Goal: Check status: Check status

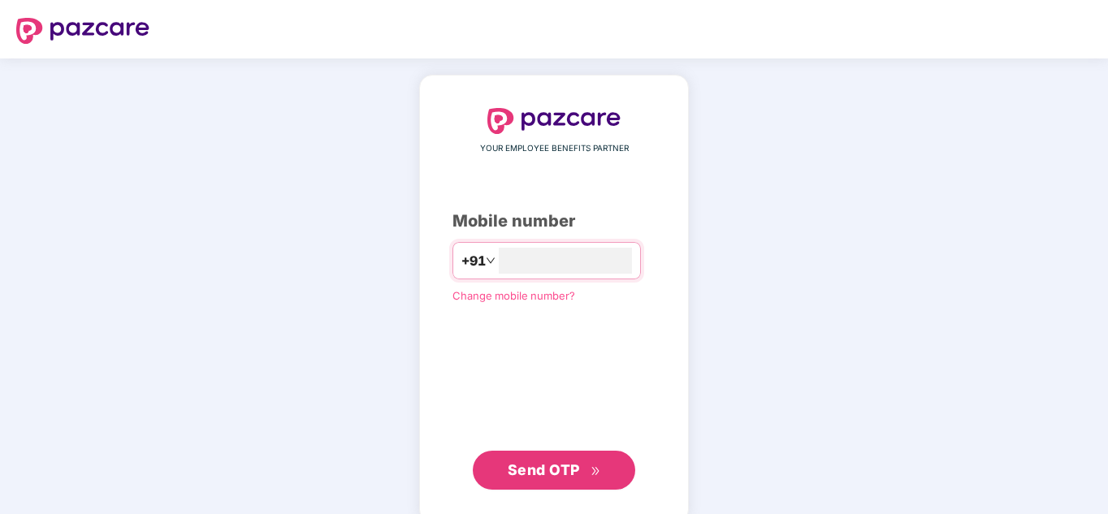
type input "**********"
click at [536, 474] on span "Send OTP" at bounding box center [544, 470] width 72 height 17
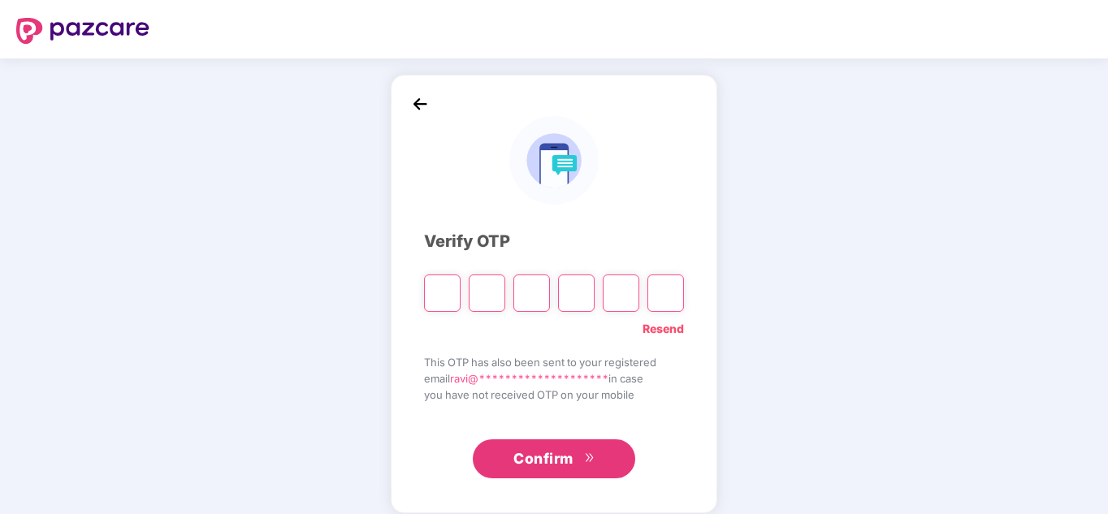
type input "*"
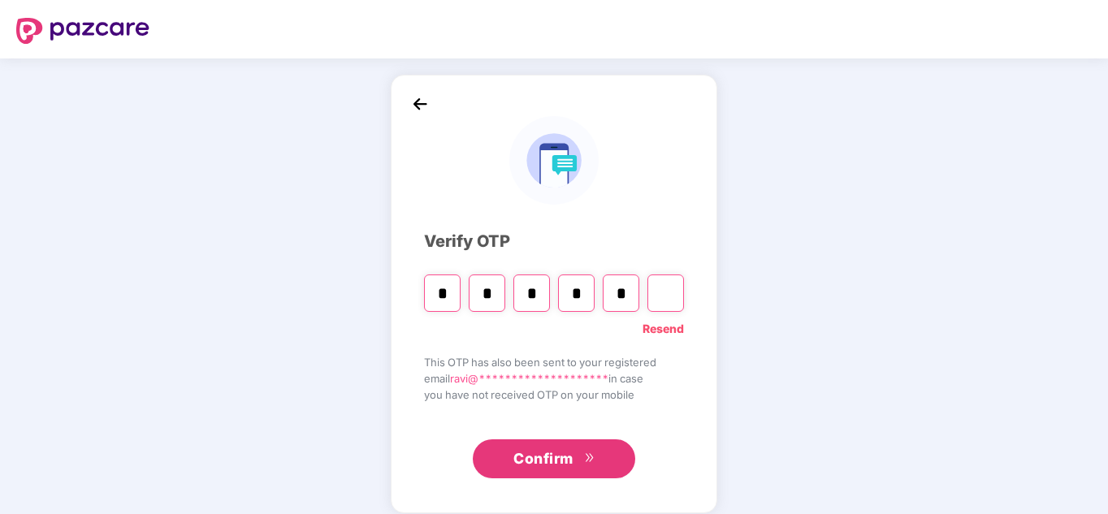
type input "*"
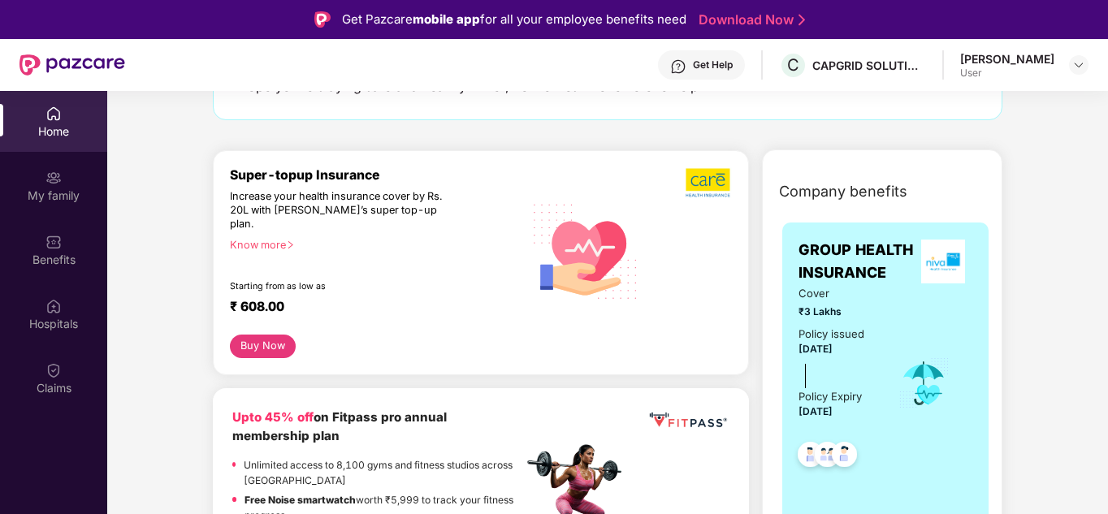
scroll to position [136, 0]
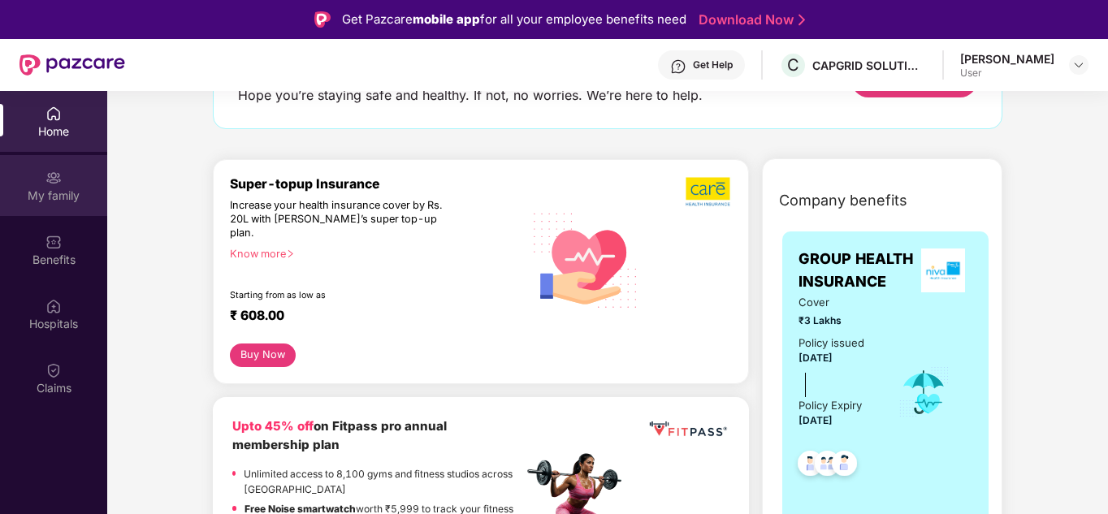
click at [63, 195] on div "My family" at bounding box center [53, 196] width 107 height 16
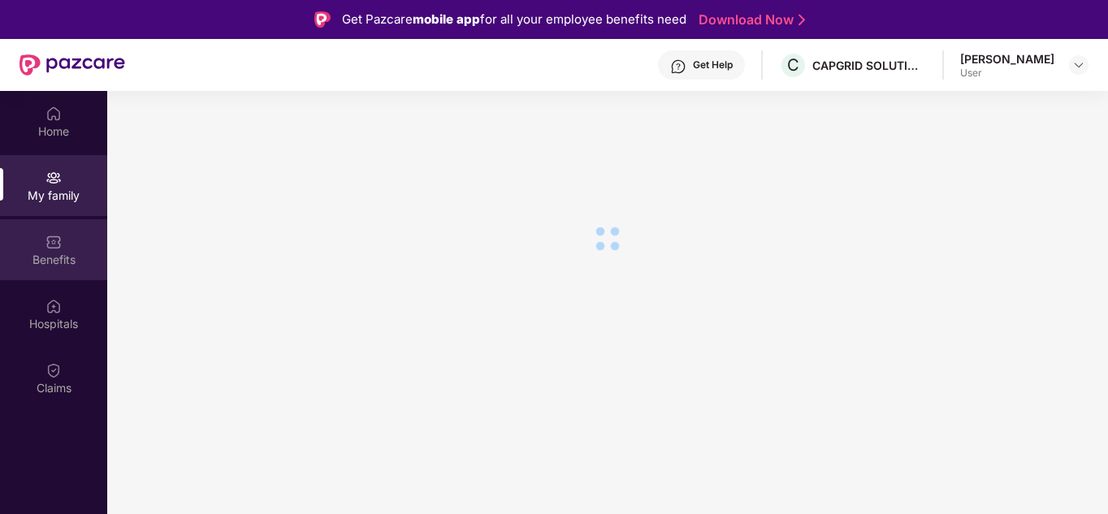
click at [58, 247] on img at bounding box center [54, 242] width 16 height 16
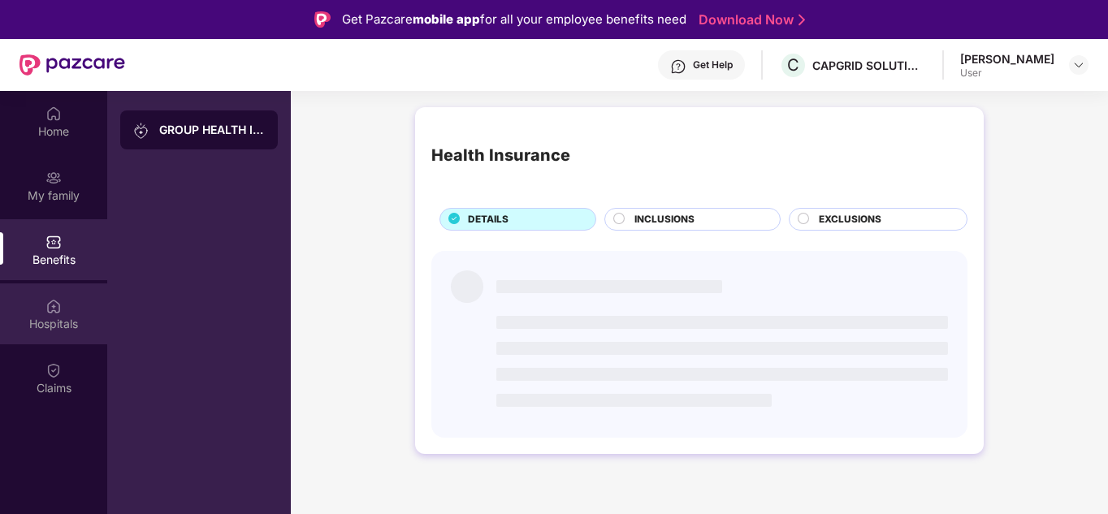
click at [59, 309] on img at bounding box center [54, 306] width 16 height 16
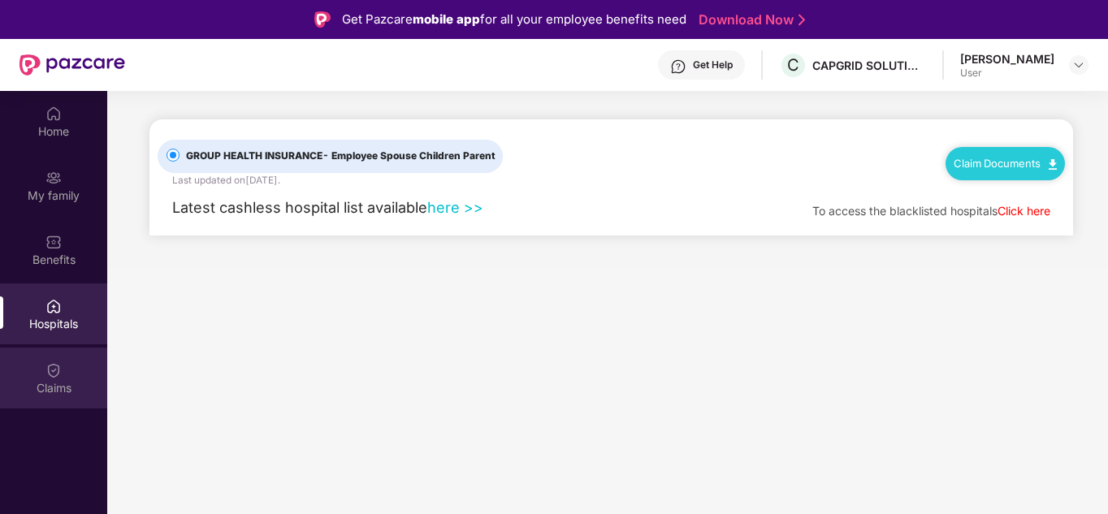
click at [63, 365] on div "Claims" at bounding box center [53, 378] width 107 height 61
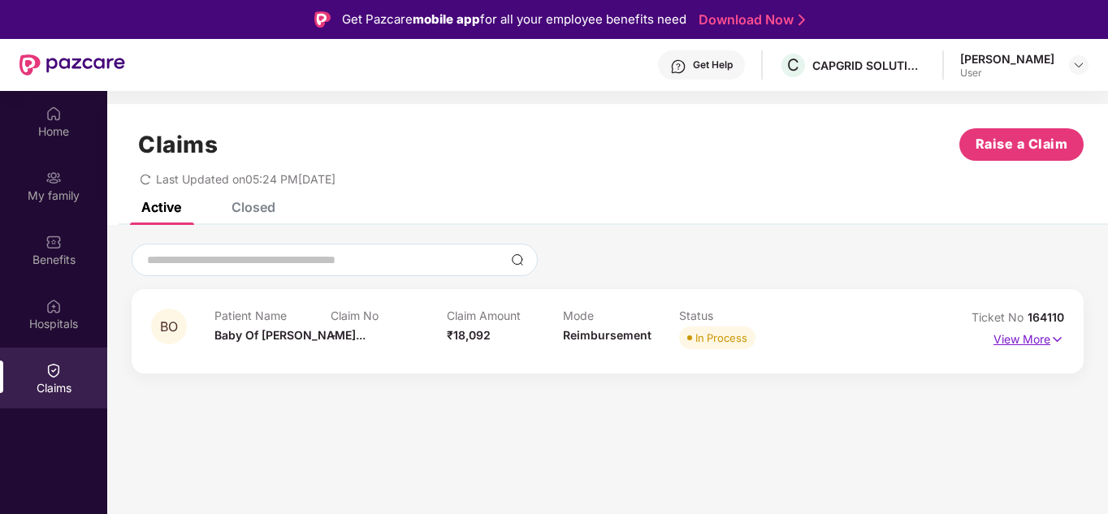
click at [1043, 337] on p "View More" at bounding box center [1029, 338] width 71 height 22
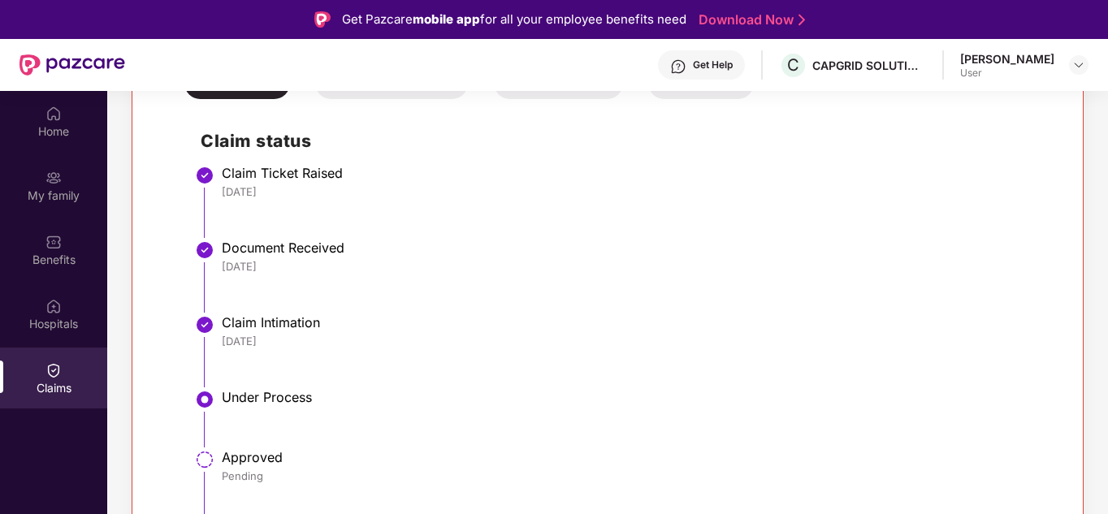
scroll to position [91, 0]
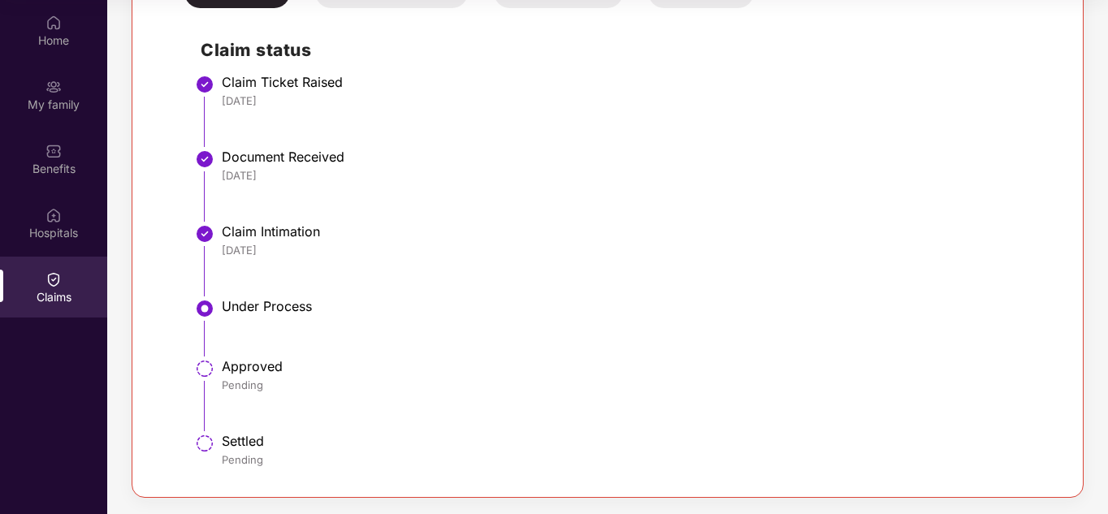
click at [46, 380] on div "Home My family Benefits Hospitals Claims" at bounding box center [53, 257] width 107 height 514
click at [86, 380] on div "Home My family Benefits Hospitals Claims" at bounding box center [53, 257] width 107 height 514
